Goal: Information Seeking & Learning: Find specific page/section

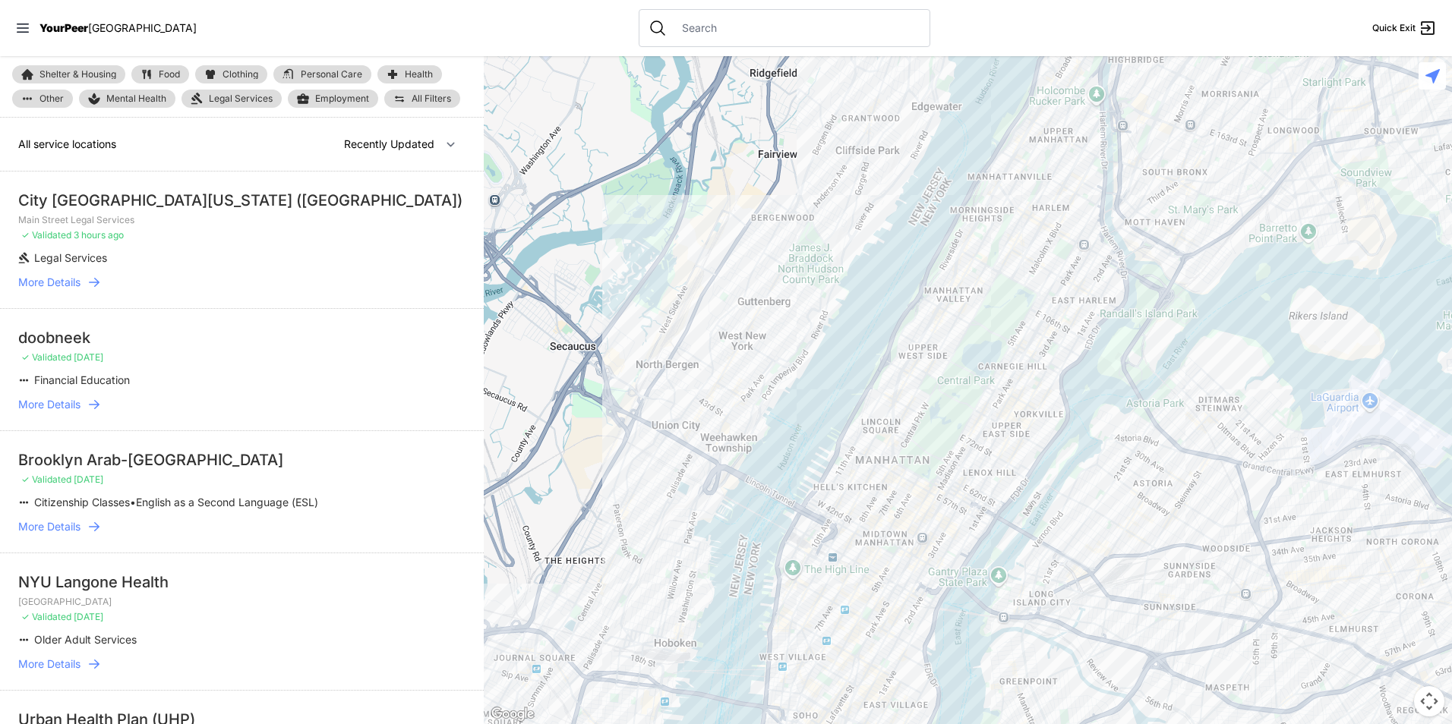
drag, startPoint x: 876, startPoint y: 431, endPoint x: 997, endPoint y: 142, distance: 313.5
click at [996, 128] on div at bounding box center [968, 390] width 968 height 668
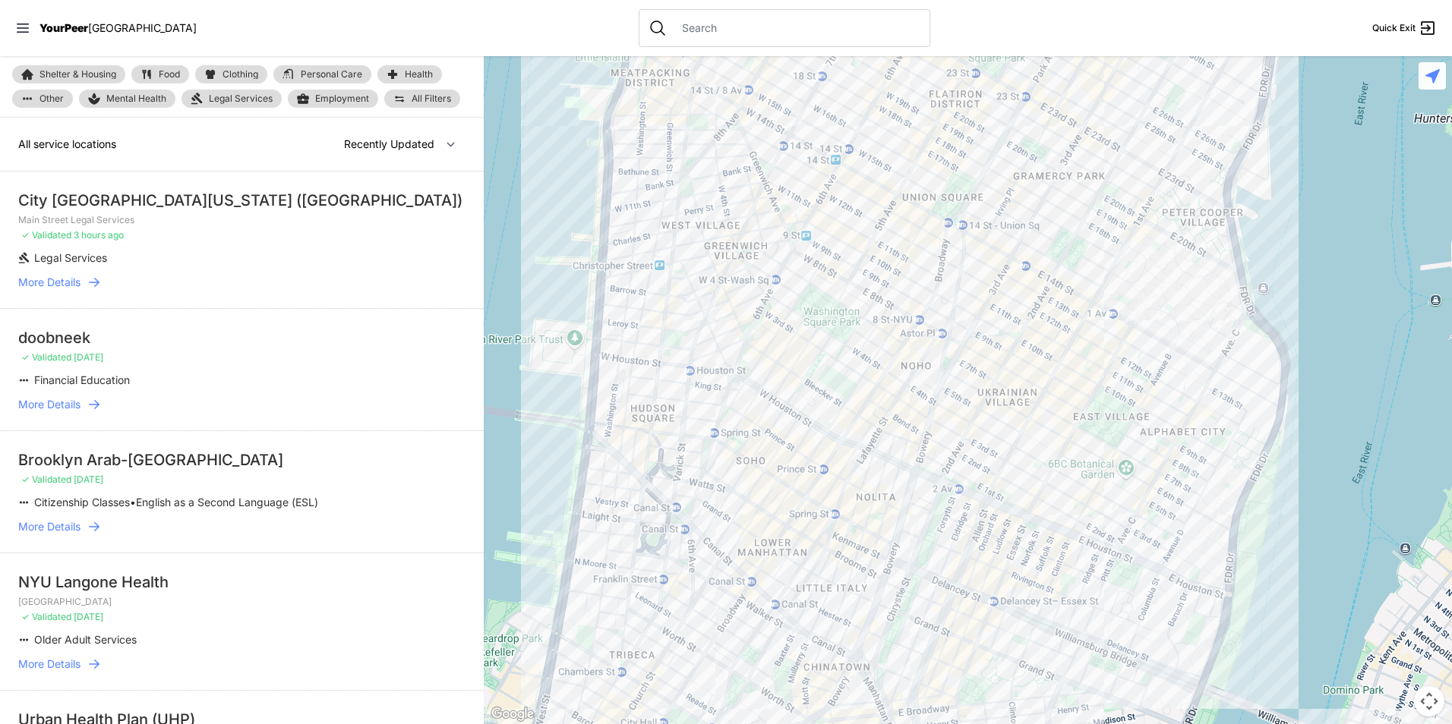
click at [156, 68] on link "Food" at bounding box center [160, 74] width 58 height 18
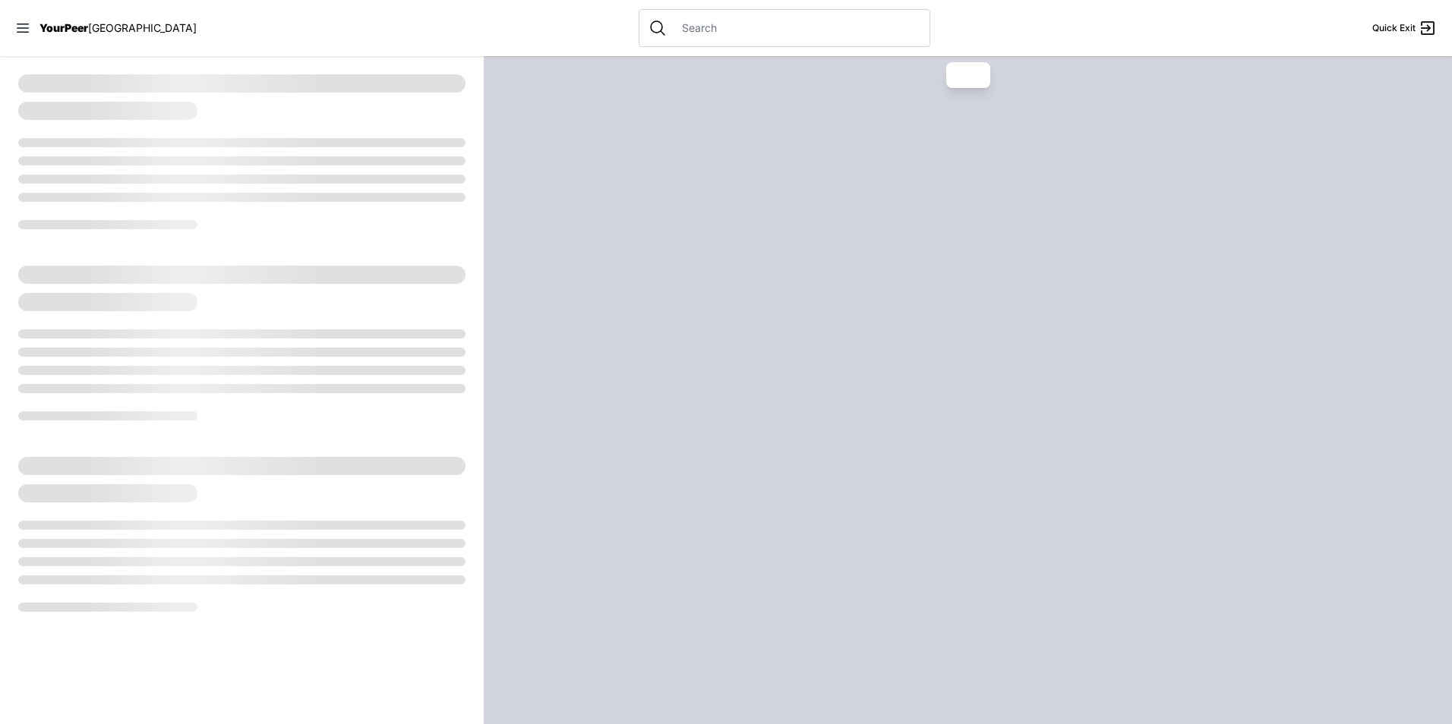
select select "recentlyUpdated"
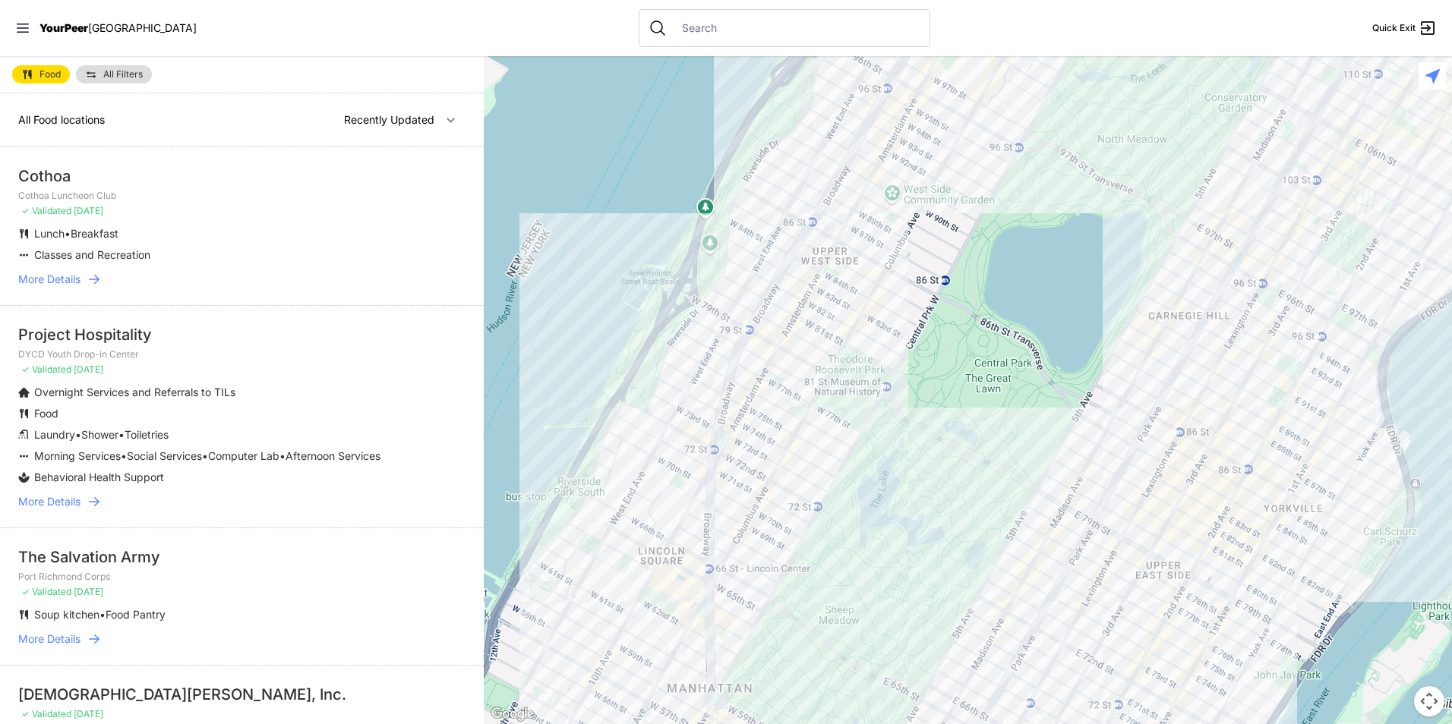
click at [106, 78] on span "All Filters" at bounding box center [122, 74] width 39 height 9
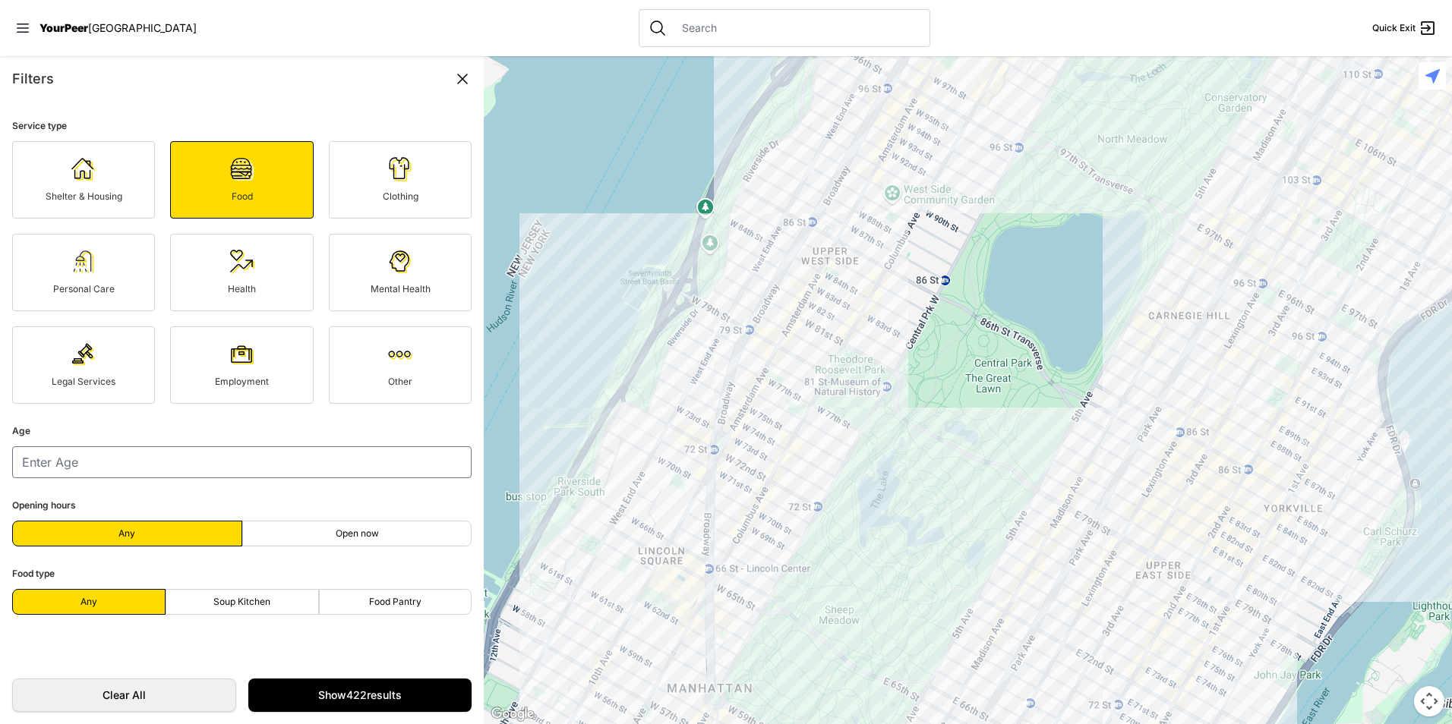
click at [124, 71] on div "Filters" at bounding box center [241, 78] width 459 height 21
click at [237, 595] on label "Soup Kitchen" at bounding box center [242, 602] width 153 height 26
click at [241, 602] on input "Soup Kitchen" at bounding box center [241, 602] width 1 height 1
radio input "true"
click at [285, 613] on label "Soup Kitchen" at bounding box center [242, 602] width 153 height 26
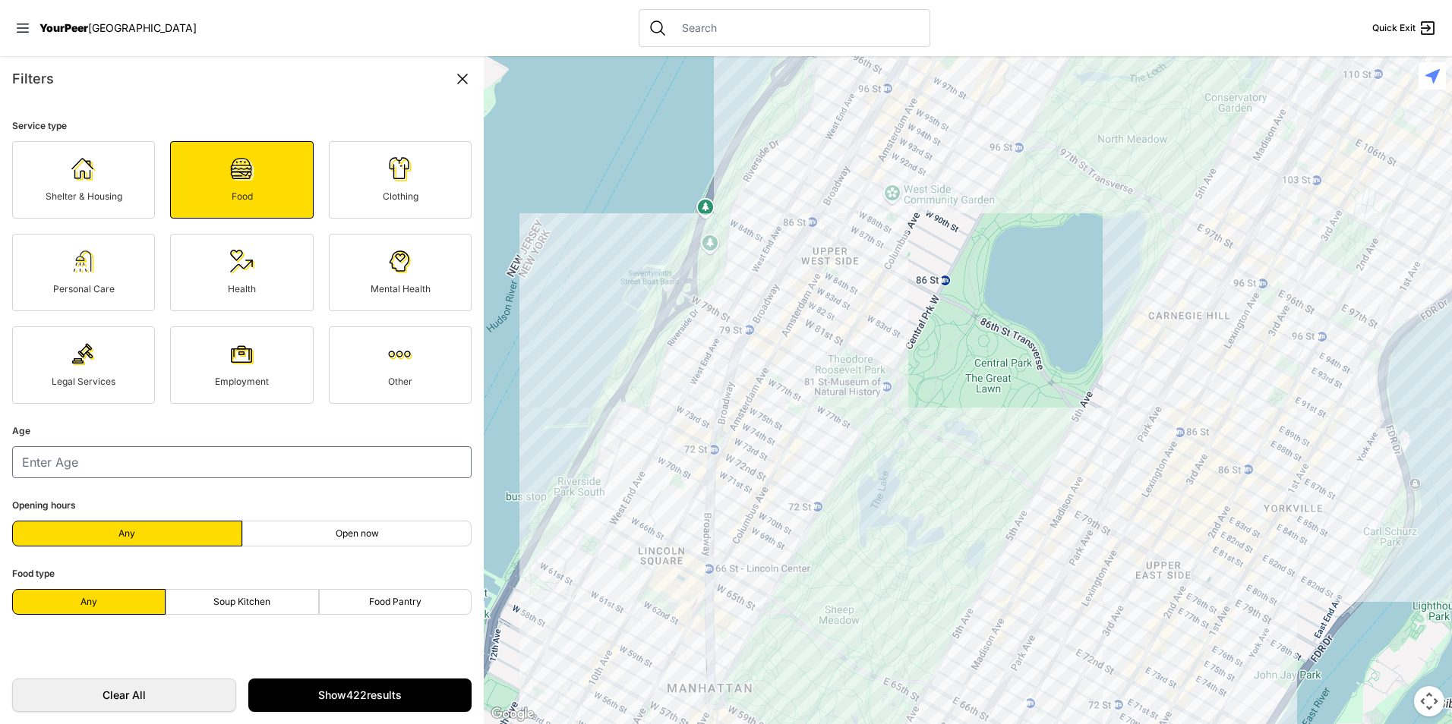
click at [242, 603] on input "Soup Kitchen" at bounding box center [241, 602] width 1 height 1
click at [283, 611] on label "Soup Kitchen" at bounding box center [242, 602] width 153 height 26
click at [242, 603] on input "Soup Kitchen" at bounding box center [241, 602] width 1 height 1
click at [276, 598] on label "Soup Kitchen" at bounding box center [242, 602] width 153 height 26
click at [242, 602] on input "Soup Kitchen" at bounding box center [241, 602] width 1 height 1
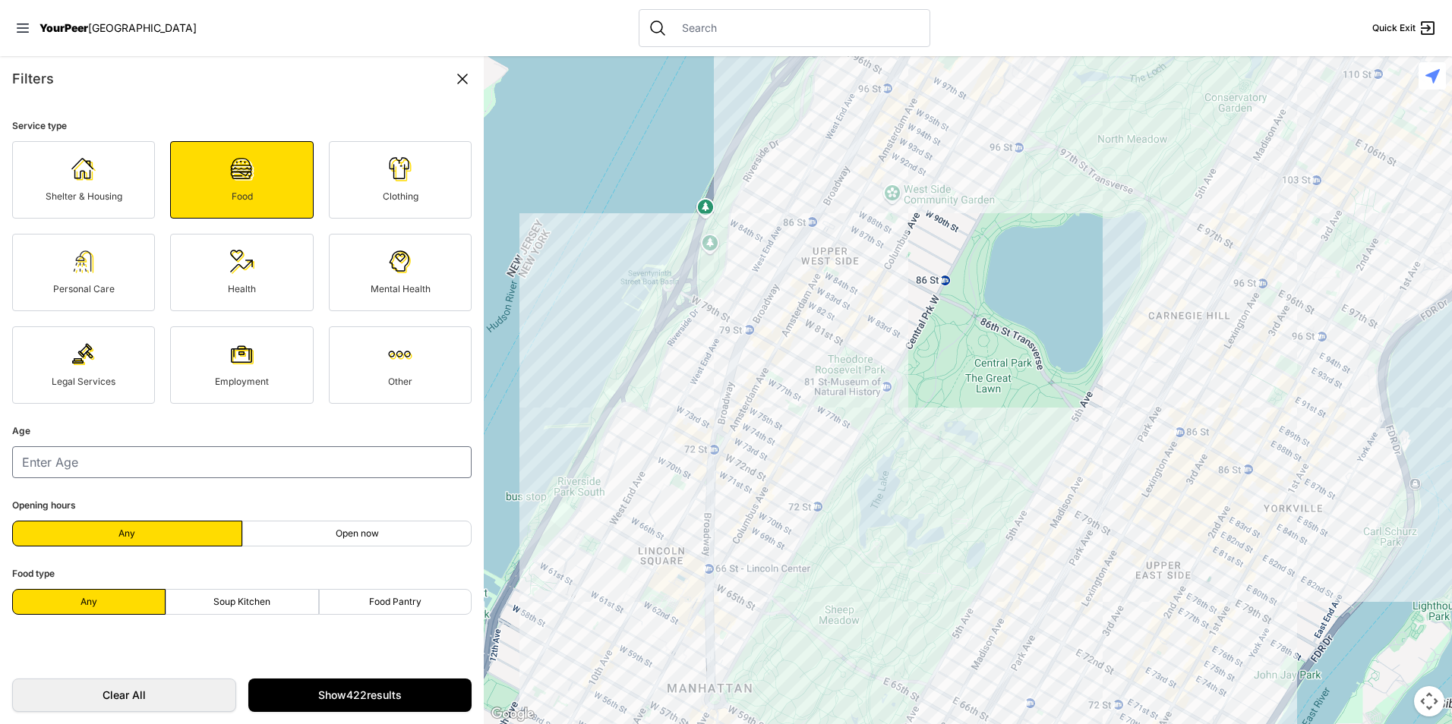
select select "recentlyUpdated"
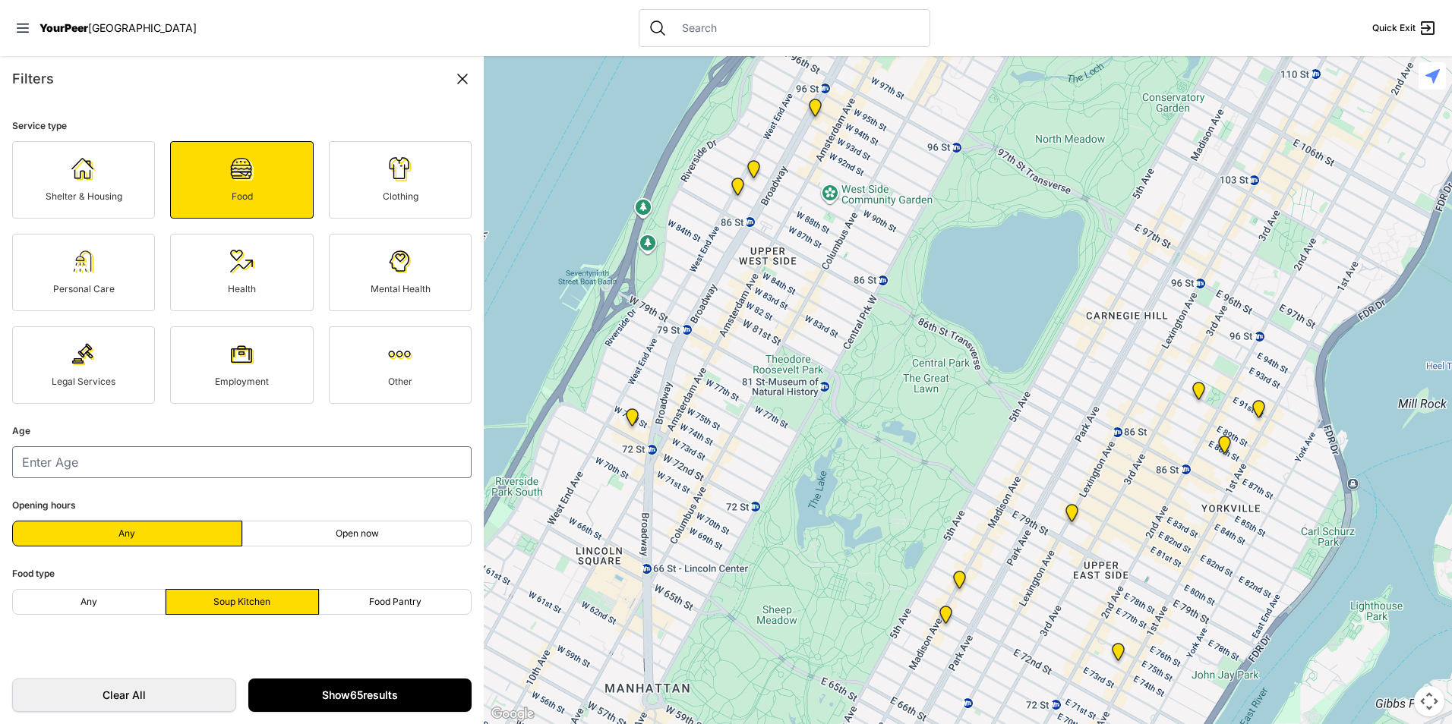
click at [329, 697] on link "Show 65 results" at bounding box center [360, 695] width 224 height 33
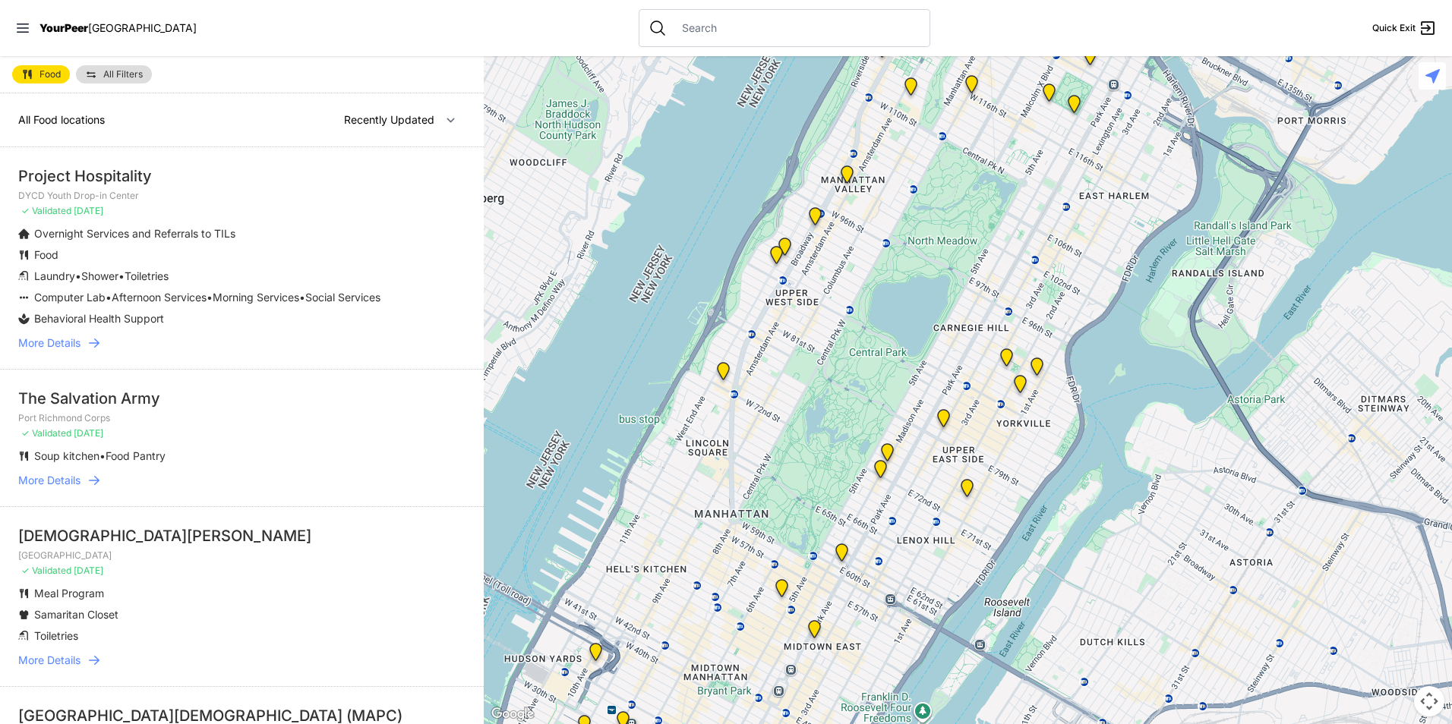
drag, startPoint x: 750, startPoint y: 610, endPoint x: 839, endPoint y: 292, distance: 329.6
click at [832, 330] on div at bounding box center [968, 390] width 968 height 668
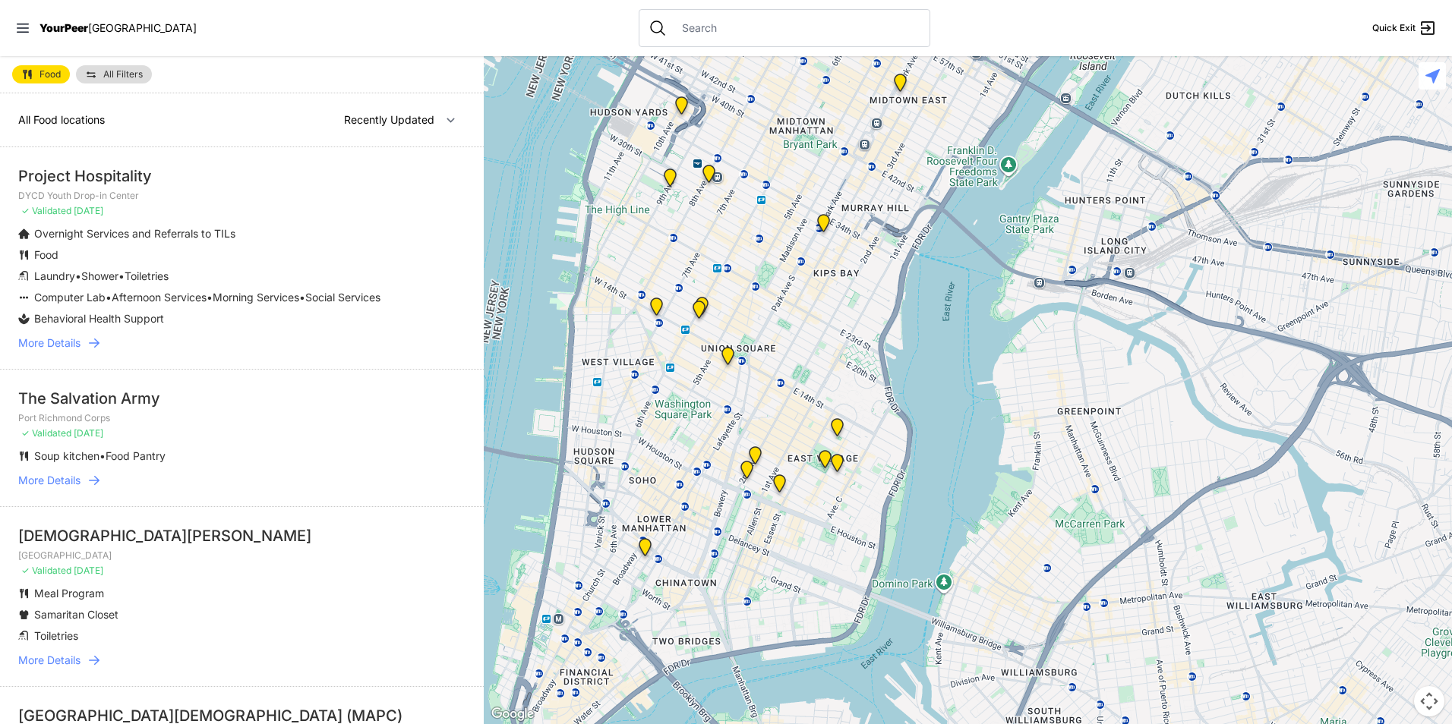
drag, startPoint x: 788, startPoint y: 469, endPoint x: 793, endPoint y: 321, distance: 148.2
click at [793, 321] on div at bounding box center [968, 390] width 968 height 668
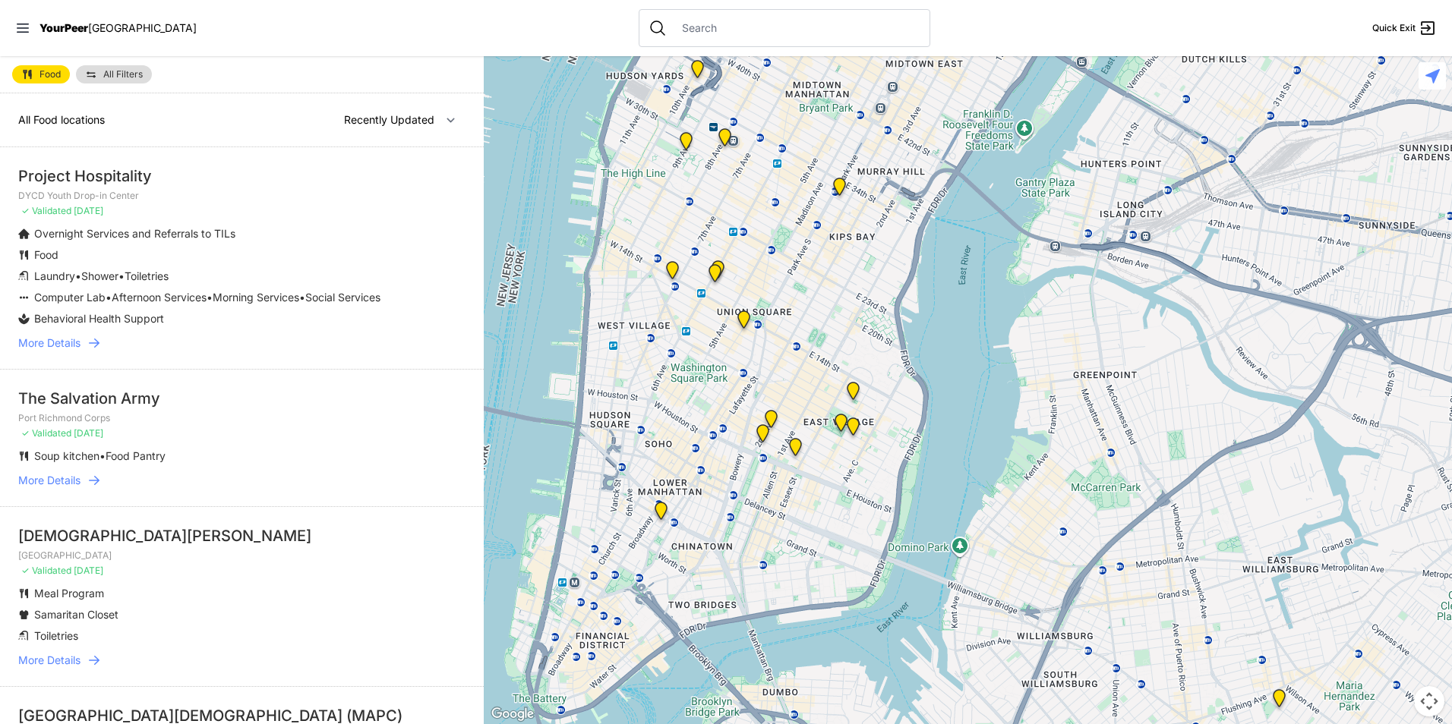
drag, startPoint x: 759, startPoint y: 477, endPoint x: 824, endPoint y: 320, distance: 169.2
click at [797, 317] on div at bounding box center [968, 390] width 968 height 668
